Goal: Task Accomplishment & Management: Use online tool/utility

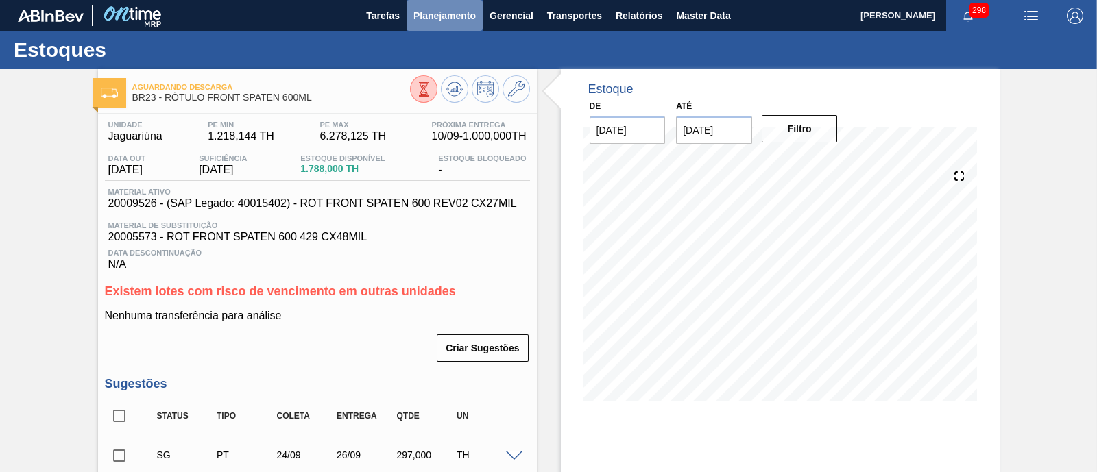
click at [453, 27] on button "Planejamento" at bounding box center [445, 15] width 76 height 31
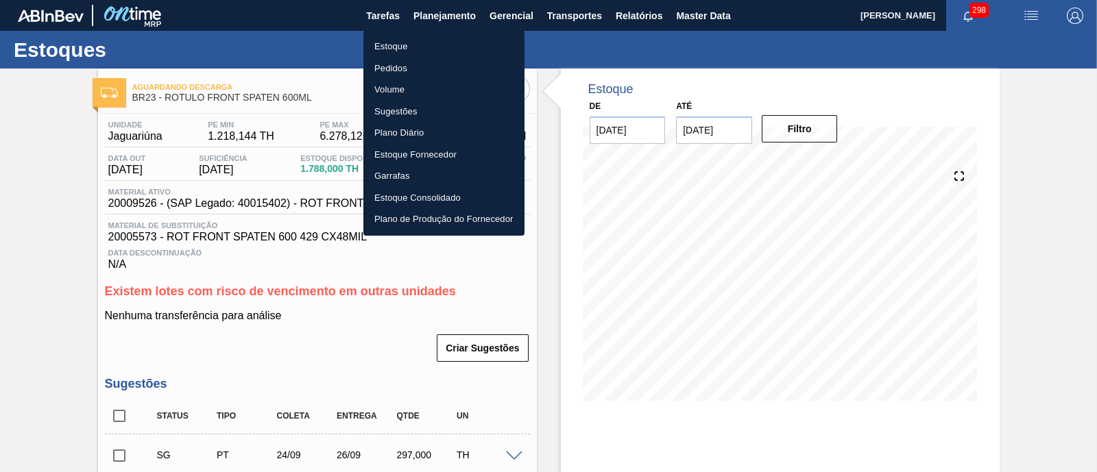
click at [435, 55] on li "Estoque" at bounding box center [443, 47] width 161 height 22
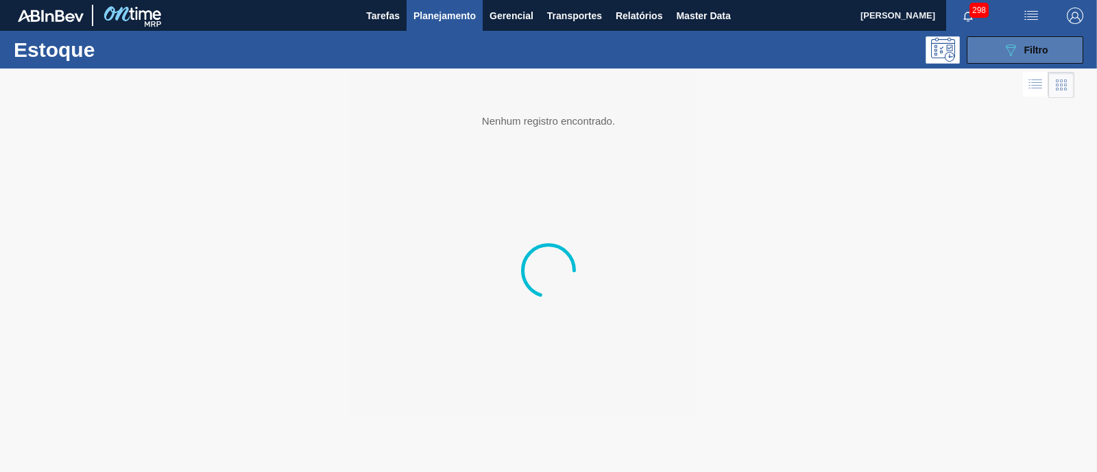
click at [1037, 52] on span "Filtro" at bounding box center [1036, 50] width 24 height 11
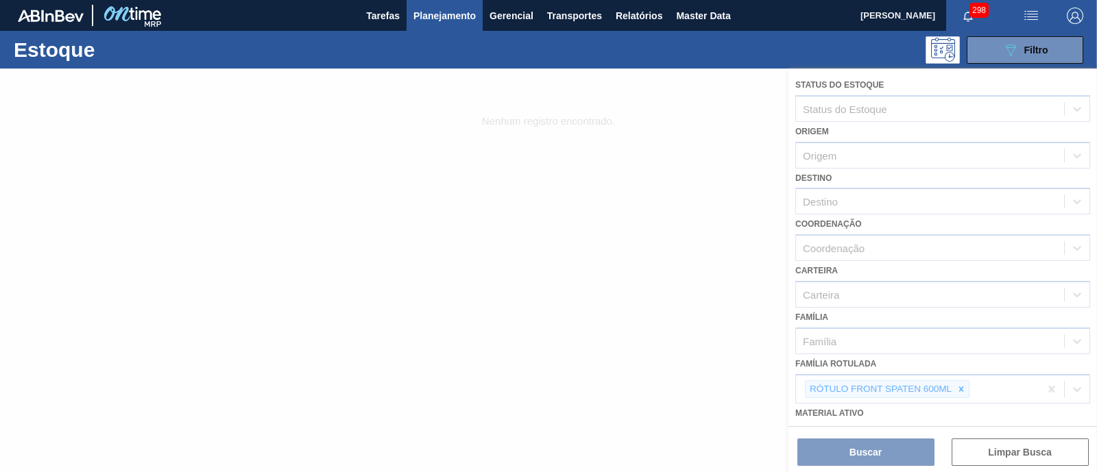
click at [959, 381] on div at bounding box center [548, 271] width 1097 height 404
click at [959, 387] on div at bounding box center [548, 271] width 1097 height 404
click at [959, 388] on div at bounding box center [548, 271] width 1097 height 404
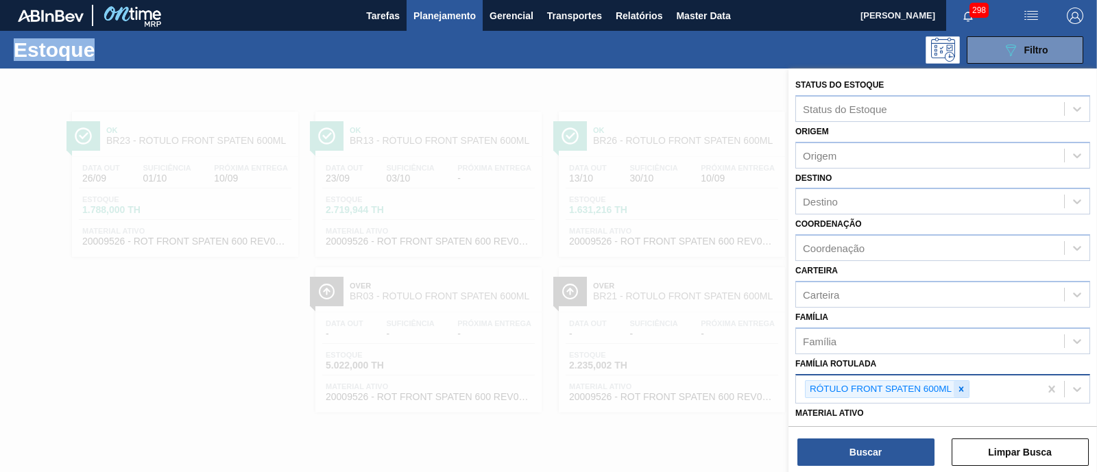
click at [960, 385] on icon at bounding box center [961, 390] width 10 height 10
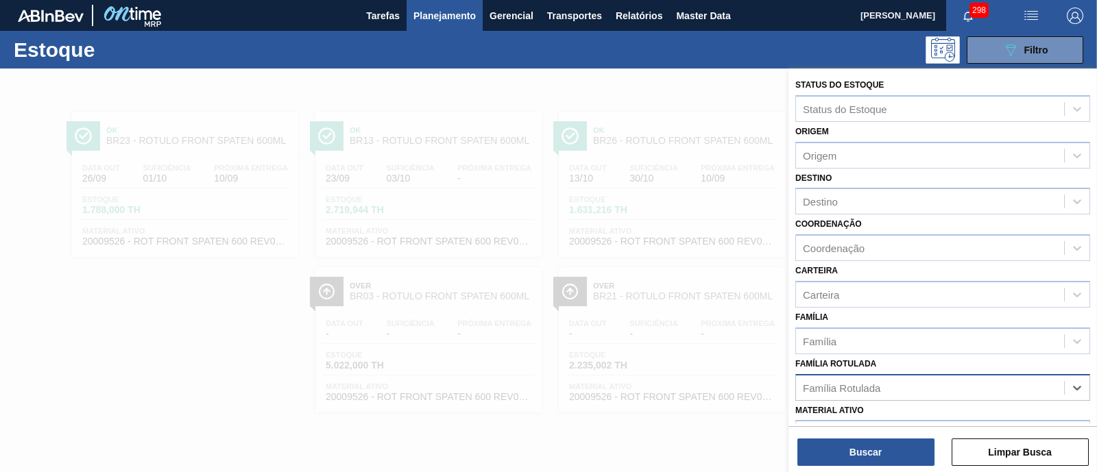
click at [955, 385] on div "Família Rotulada" at bounding box center [930, 388] width 268 height 20
type Rotulada "foil bc"
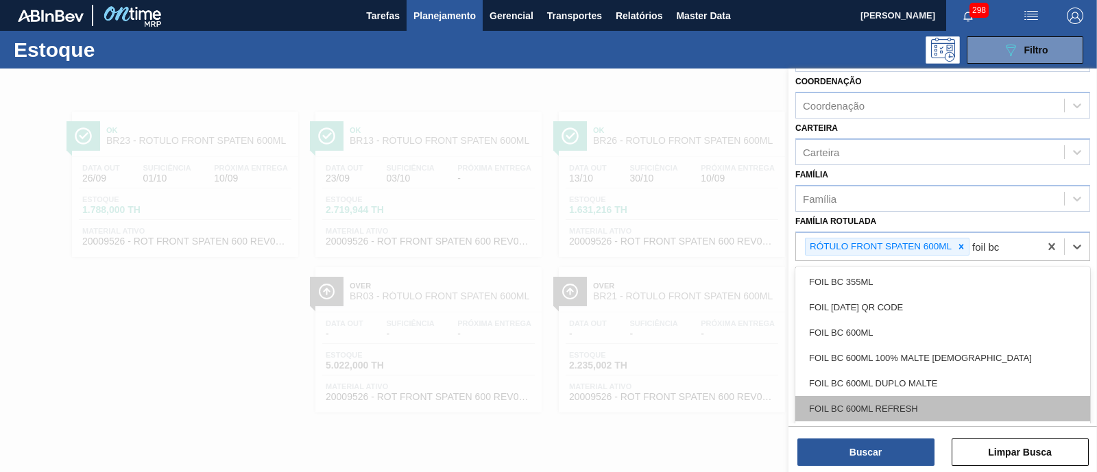
scroll to position [189, 0]
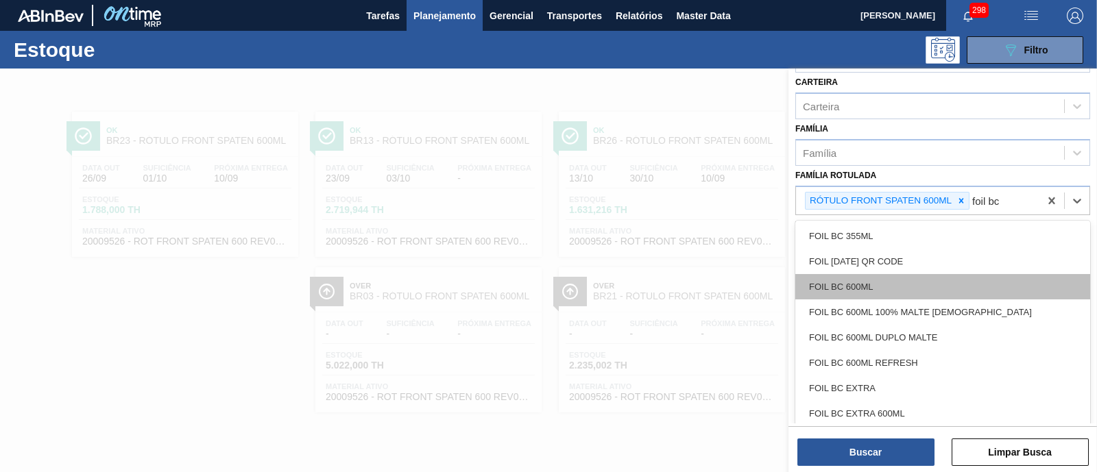
click at [914, 282] on div "FOIL BC 600ML" at bounding box center [942, 286] width 295 height 25
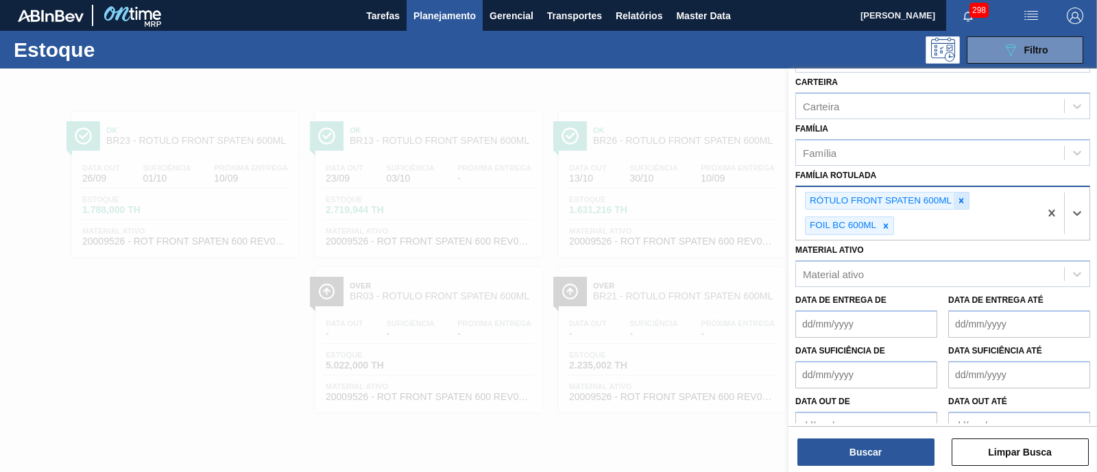
click at [961, 196] on icon at bounding box center [961, 201] width 10 height 10
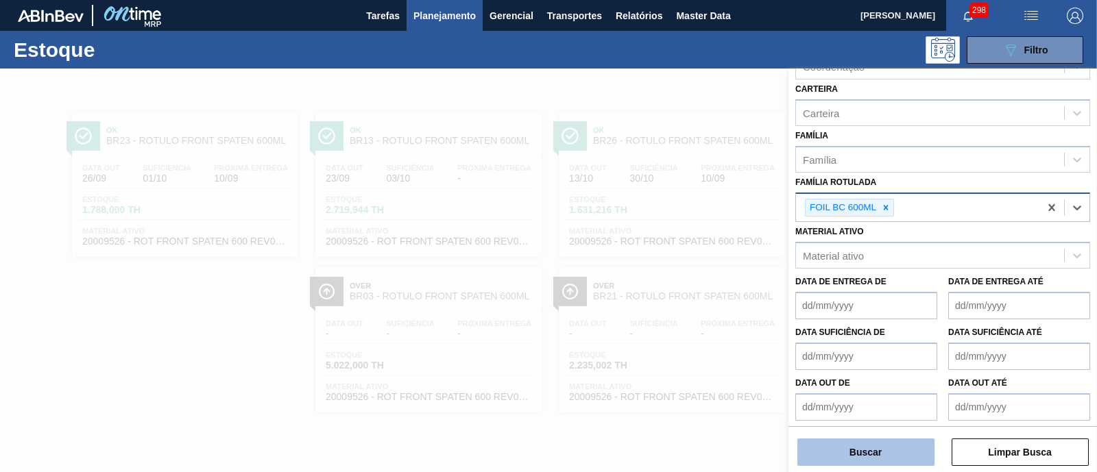
click at [915, 446] on button "Buscar" at bounding box center [865, 452] width 137 height 27
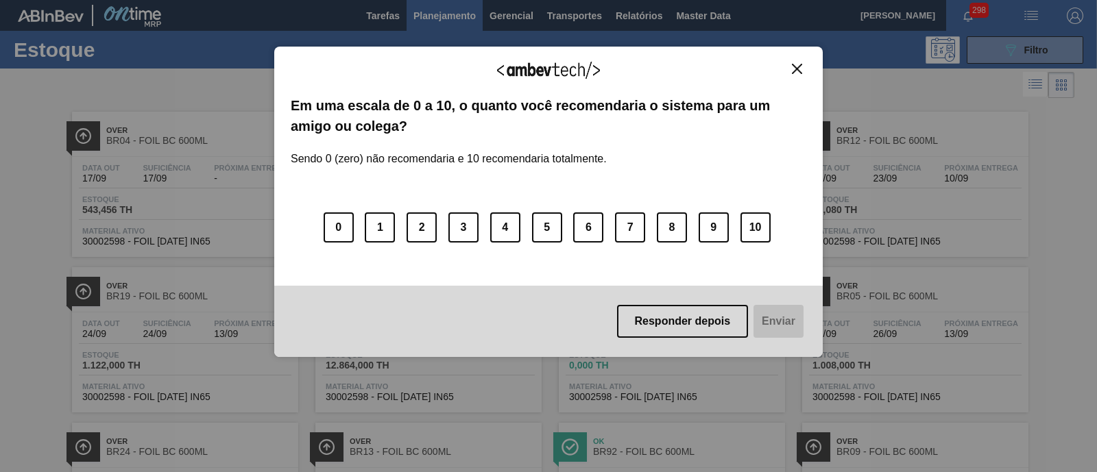
click at [802, 73] on button "Close" at bounding box center [797, 69] width 19 height 12
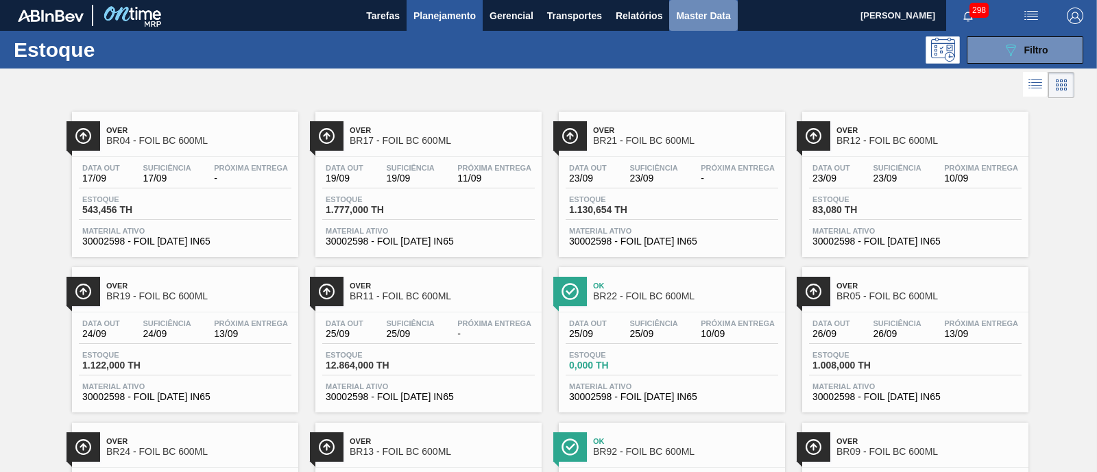
click at [689, 13] on span "Master Data" at bounding box center [703, 16] width 54 height 16
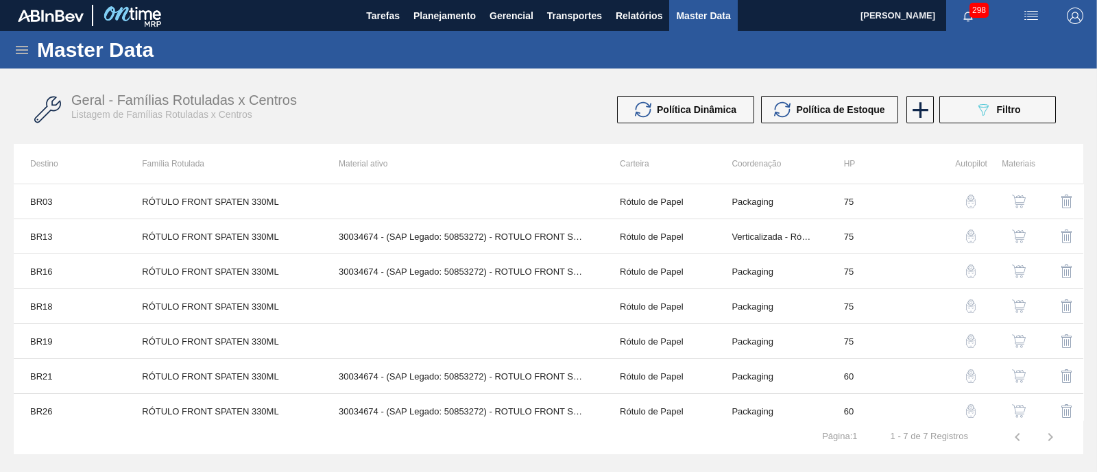
click at [23, 45] on icon at bounding box center [22, 50] width 16 height 16
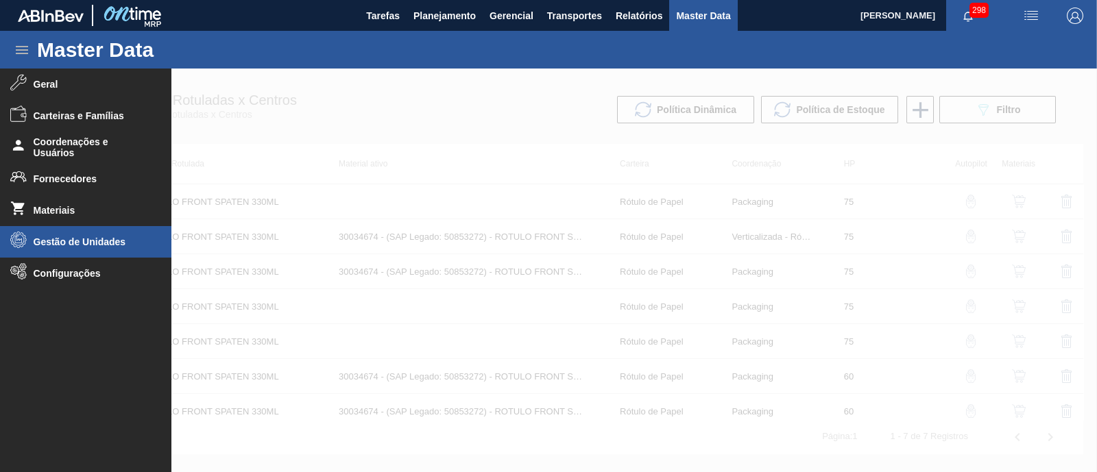
click at [107, 256] on li "Gestão de Unidades" at bounding box center [85, 242] width 171 height 32
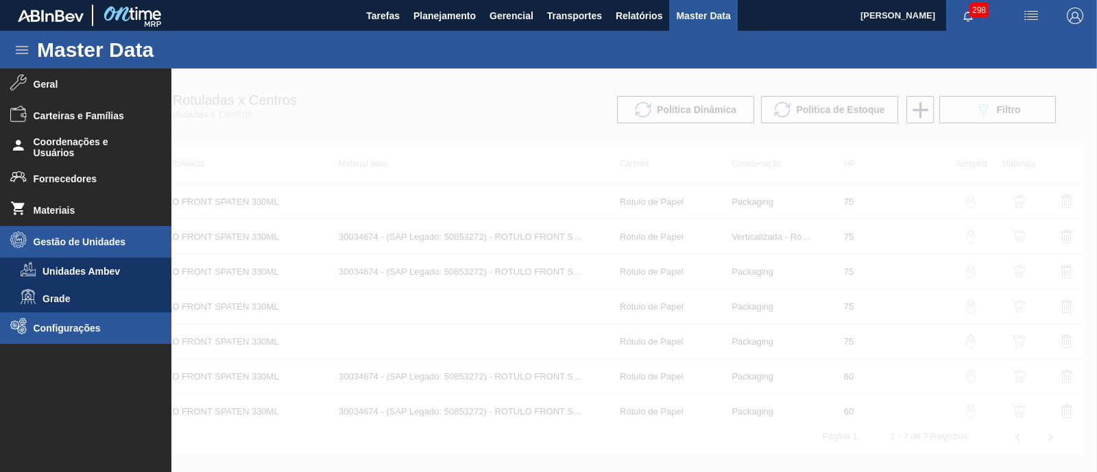
click at [79, 324] on span "Configurações" at bounding box center [90, 328] width 113 height 11
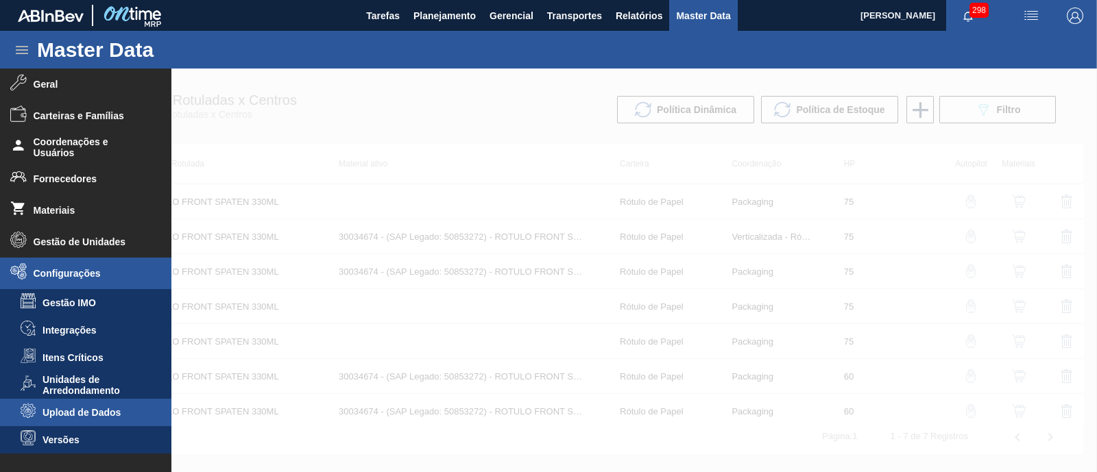
click at [71, 414] on span "Upload de Dados" at bounding box center [96, 412] width 106 height 11
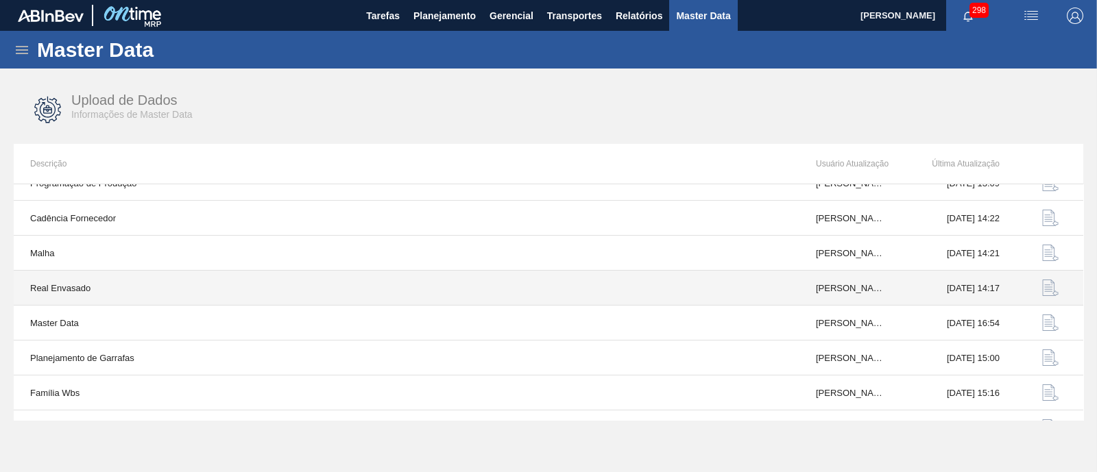
scroll to position [146, 0]
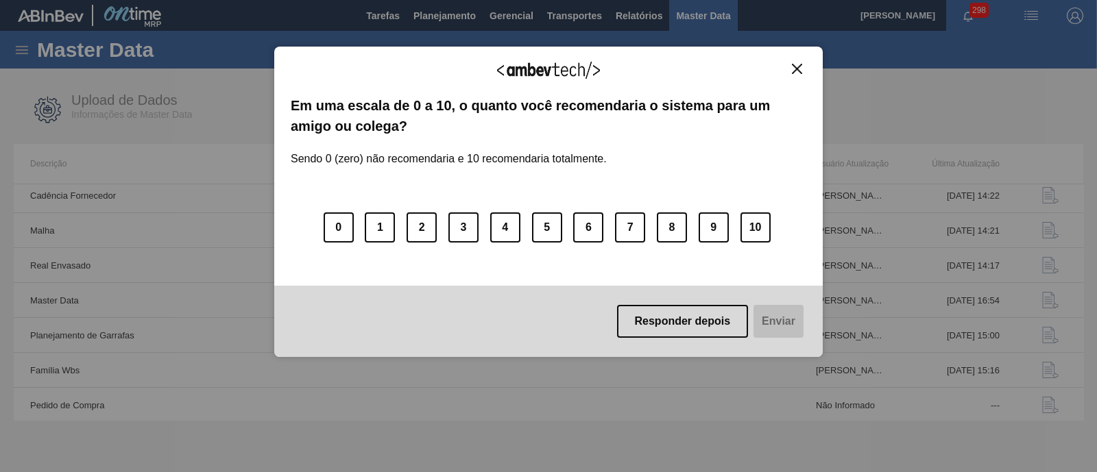
click at [796, 70] on img "Close" at bounding box center [797, 69] width 10 height 10
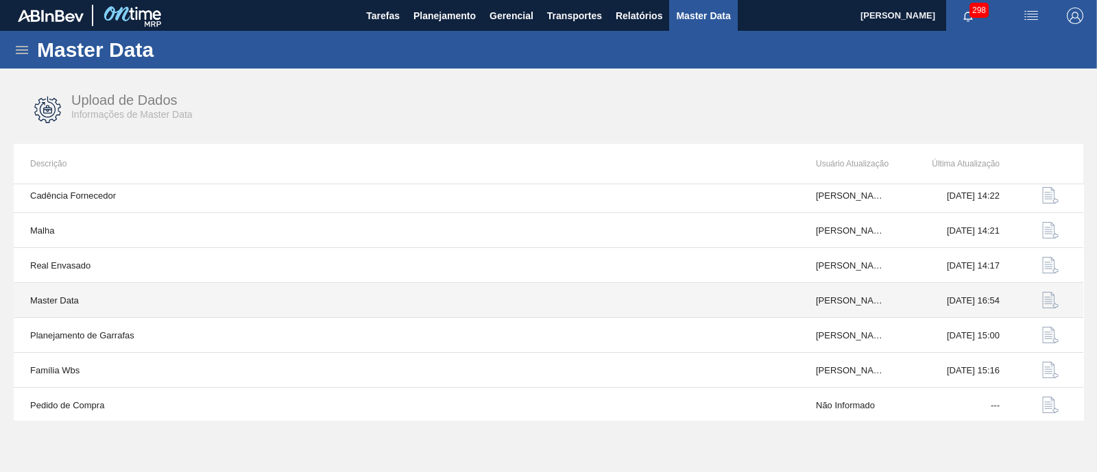
click at [1044, 294] on img "button" at bounding box center [1050, 300] width 16 height 16
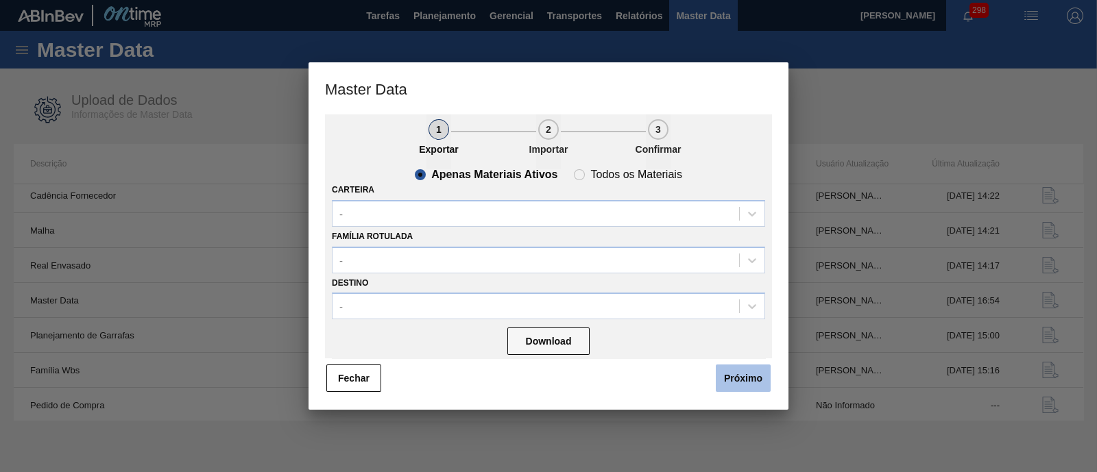
click at [734, 378] on button "Próximo" at bounding box center [743, 378] width 55 height 27
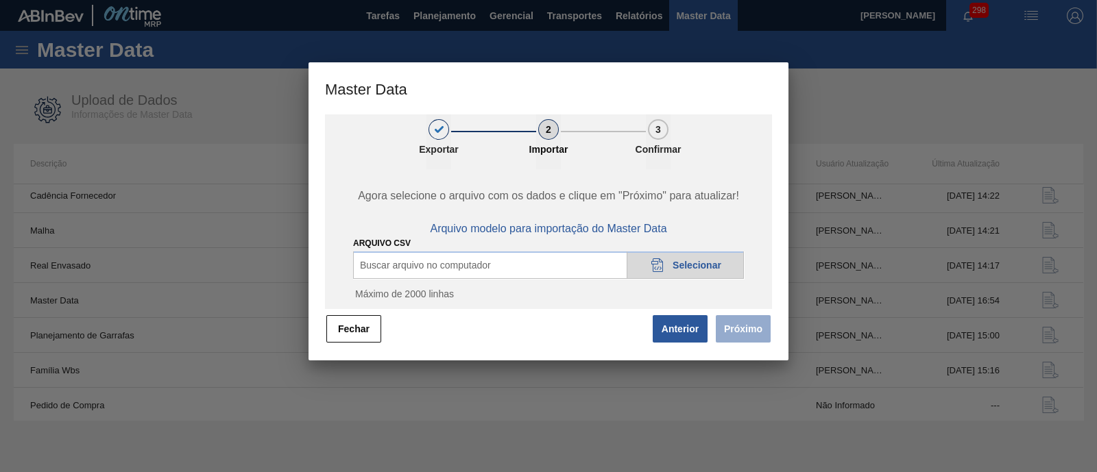
click at [586, 265] on div "Buscar arquivo no computador 20DAD902-3625-4257-8FDA-0C0CB19E2A3D Selecionar" at bounding box center [548, 265] width 391 height 27
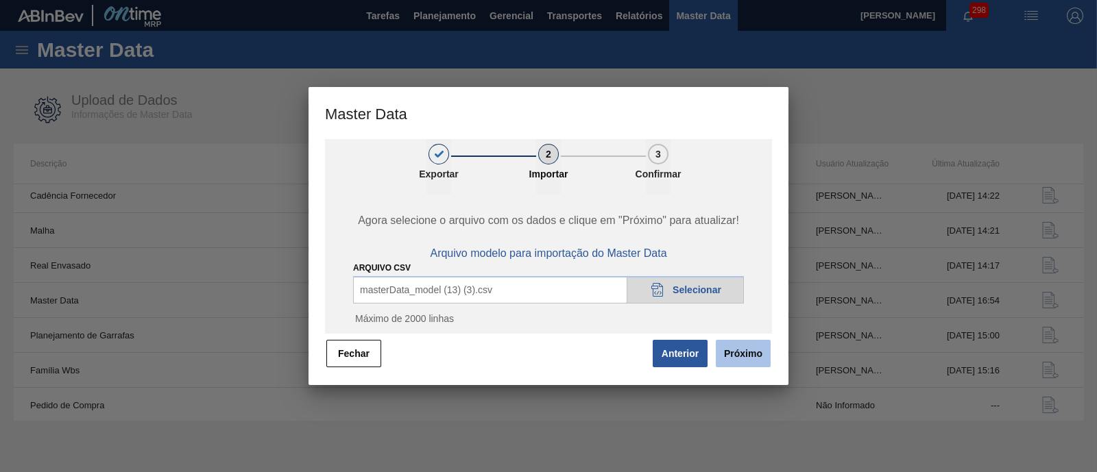
click at [727, 355] on button "Próximo" at bounding box center [743, 353] width 55 height 27
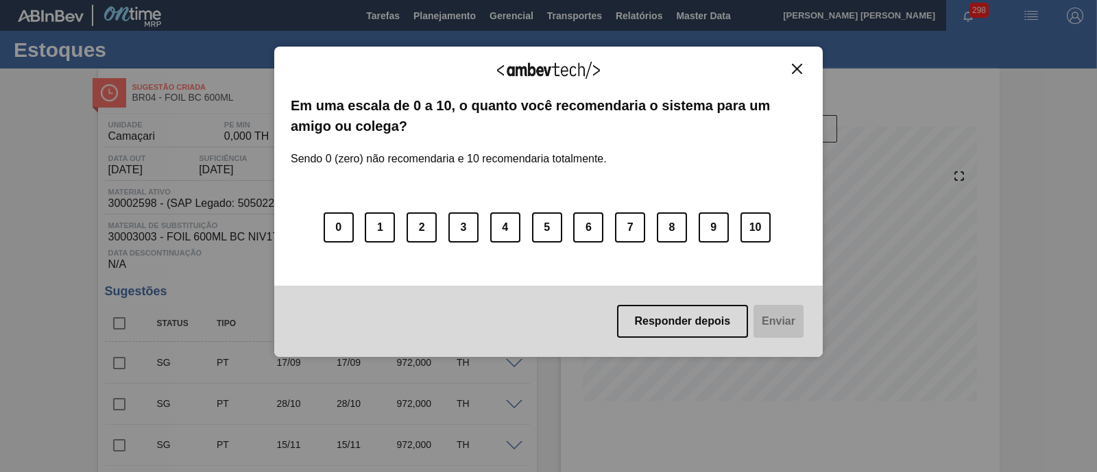
click at [795, 73] on img "Close" at bounding box center [797, 69] width 10 height 10
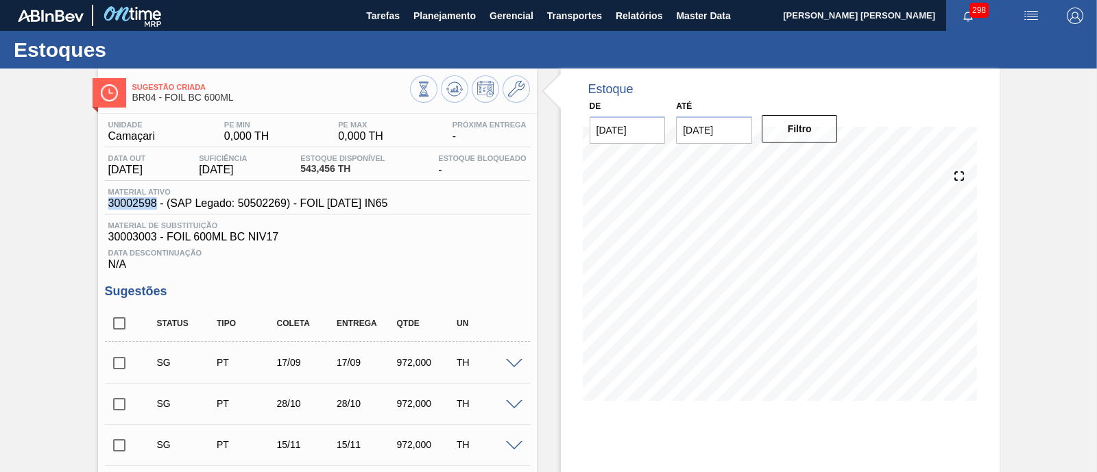
drag, startPoint x: 108, startPoint y: 204, endPoint x: 154, endPoint y: 204, distance: 45.9
click at [154, 204] on span "30002598 - (SAP Legado: 50502269) - FOIL BC 600 IN65" at bounding box center [248, 203] width 280 height 12
copy span "30002598"
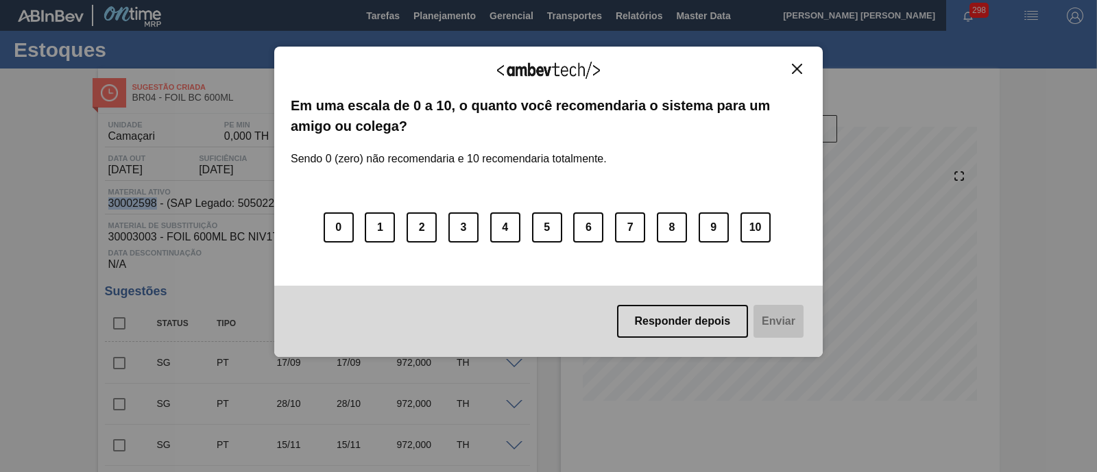
click at [792, 68] on img "Close" at bounding box center [797, 69] width 10 height 10
click at [797, 67] on img "Close" at bounding box center [797, 69] width 10 height 10
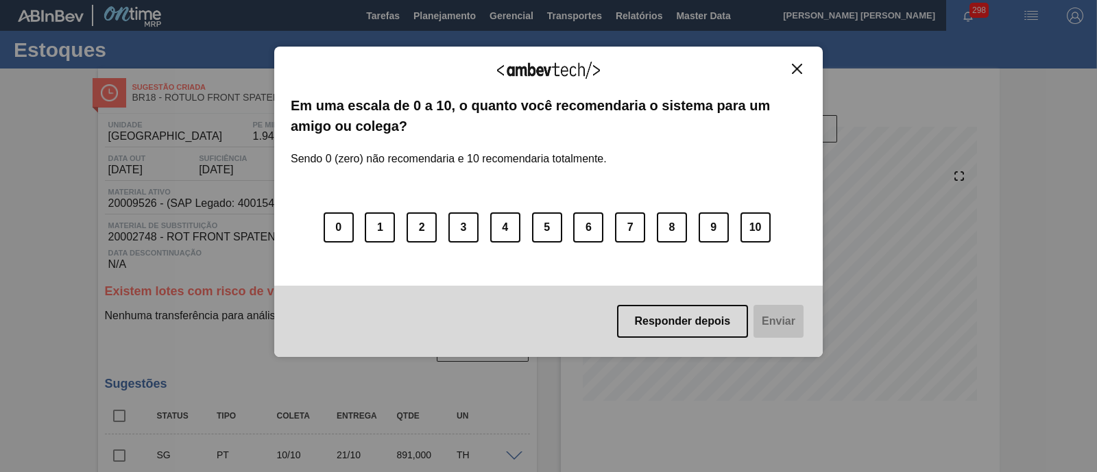
click at [793, 69] on img "Close" at bounding box center [797, 69] width 10 height 10
click at [797, 69] on img "Close" at bounding box center [797, 69] width 10 height 10
